Goal: Information Seeking & Learning: Learn about a topic

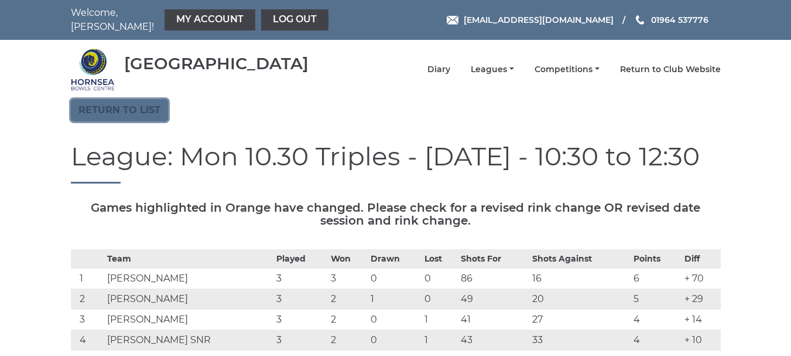
click at [125, 103] on link "Return to list" at bounding box center [119, 110] width 97 height 22
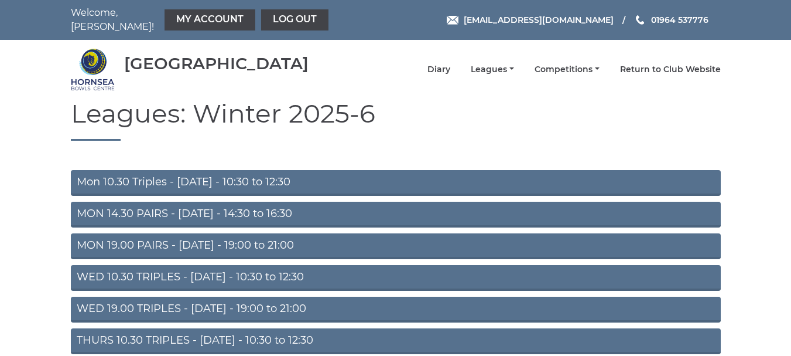
scroll to position [59, 0]
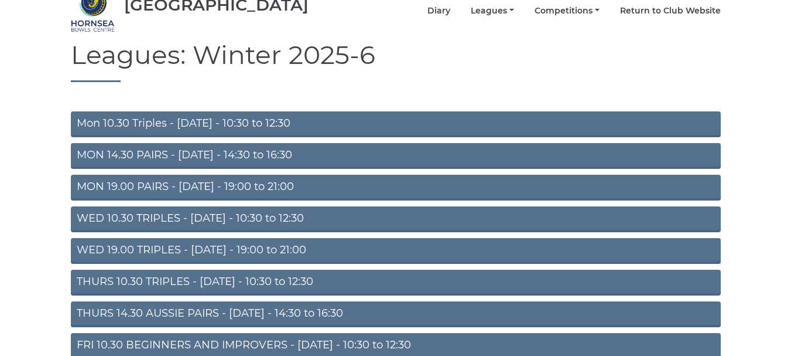
click at [270, 272] on link "THURS 10.30 TRIPLES - [DATE] - 10:30 to 12:30" at bounding box center [396, 282] width 650 height 26
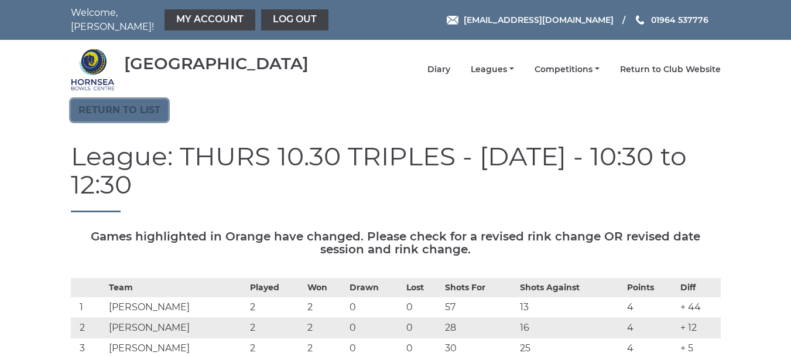
click at [136, 99] on link "Return to list" at bounding box center [119, 110] width 97 height 22
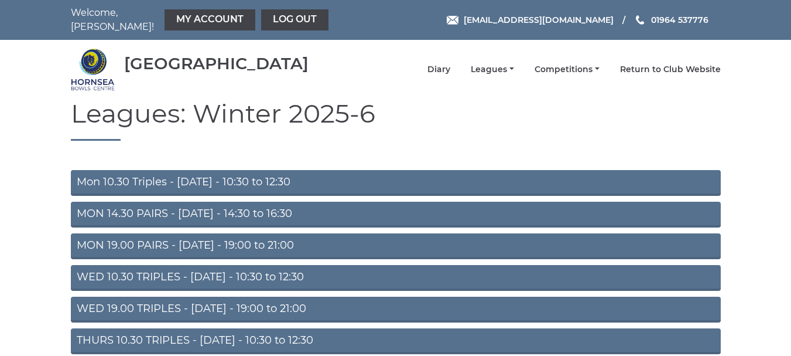
click at [343, 172] on link "Mon 10.30 Triples - Monday - 10:30 to 12:30" at bounding box center [396, 183] width 650 height 26
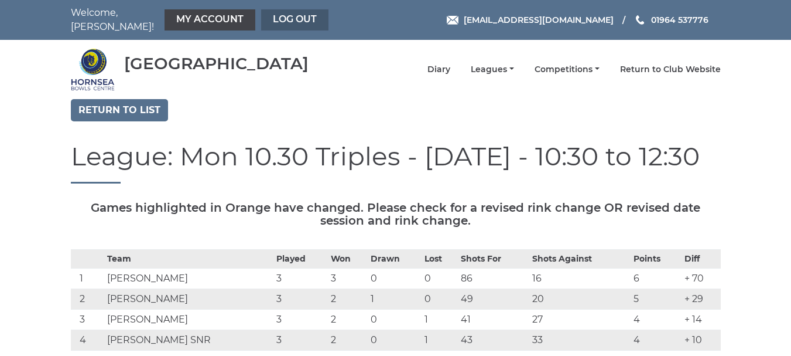
click at [276, 11] on link "Log out" at bounding box center [294, 19] width 67 height 21
